Goal: Task Accomplishment & Management: Manage account settings

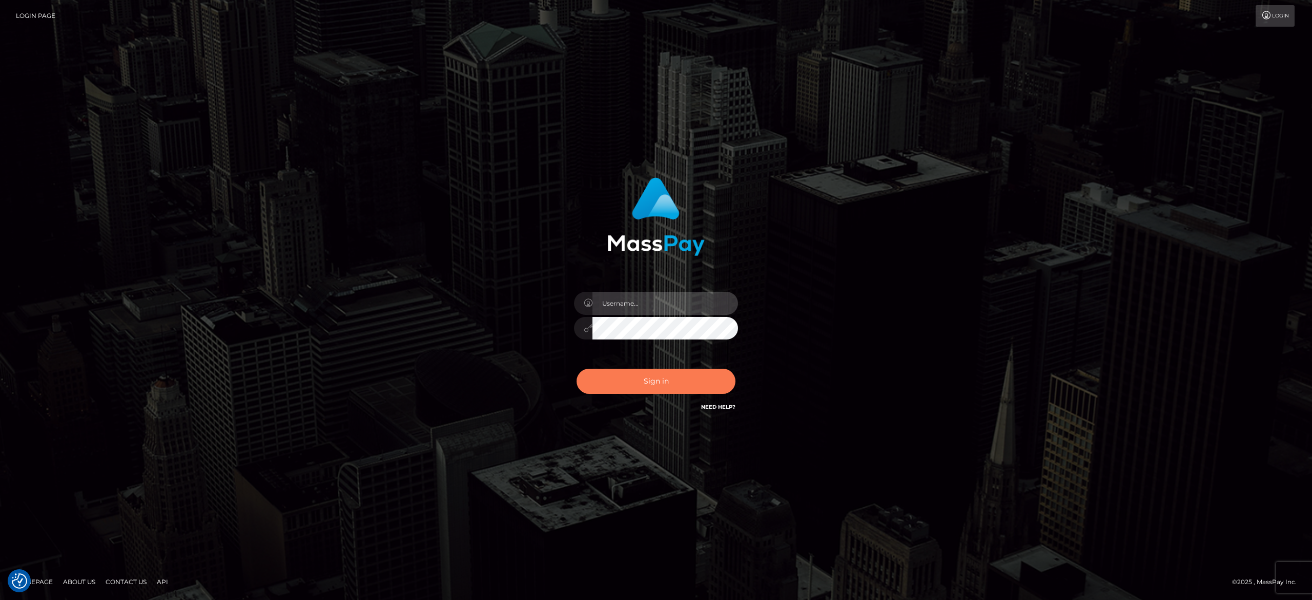
type input "alexandra.barbu"
click at [671, 369] on button "Sign in" at bounding box center [656, 381] width 159 height 25
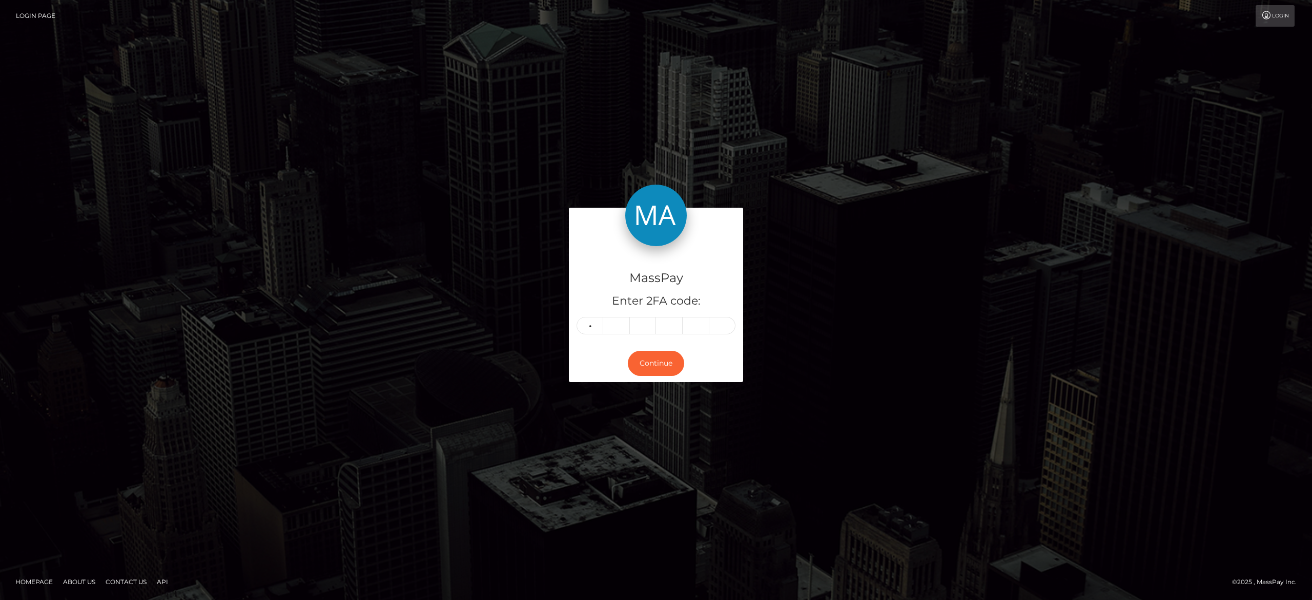
type input "3"
type input "0"
type input "2"
type input "1"
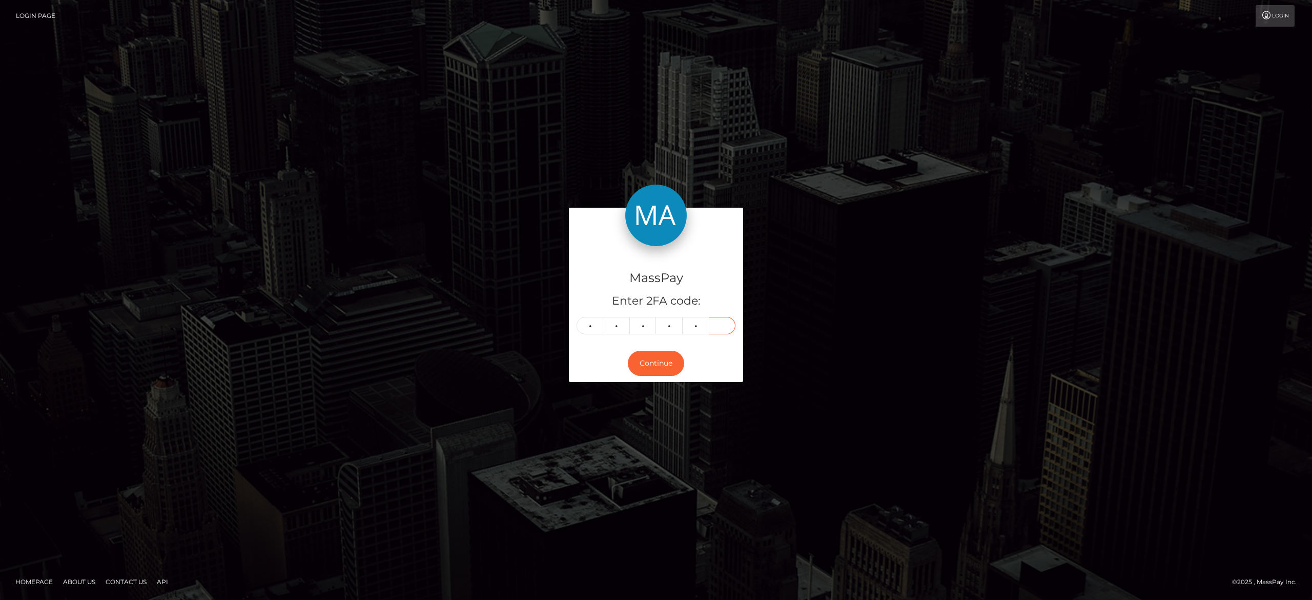
type input "2"
